Goal: Transaction & Acquisition: Purchase product/service

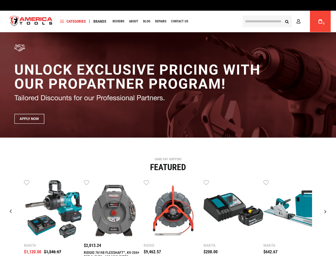
click at [73, 21] on span "Categories" at bounding box center [73, 21] width 26 height 4
click at [100, 21] on span "Brands" at bounding box center [100, 21] width 13 height 4
click at [27, 182] on link "Wish List" at bounding box center [26, 181] width 5 height 5
click at [87, 182] on link "Wish List" at bounding box center [86, 181] width 5 height 5
click at [147, 182] on link "Wish List" at bounding box center [146, 181] width 5 height 5
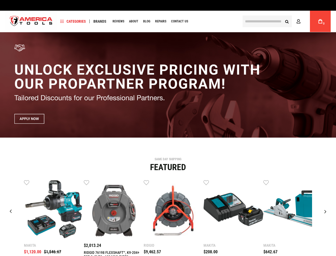
click at [206, 182] on link "Wish List" at bounding box center [206, 181] width 5 height 5
click at [266, 182] on link "Wish List" at bounding box center [266, 181] width 5 height 5
click at [326, 182] on div "Makita $1,120.00 $1,546.67 Wish List Compare" at bounding box center [168, 233] width 328 height 109
